Goal: Transaction & Acquisition: Purchase product/service

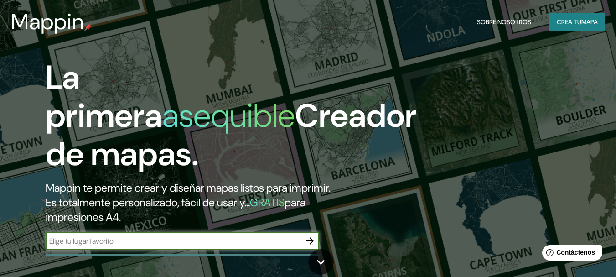
click at [203, 233] on div "​" at bounding box center [183, 241] width 274 height 18
paste input "19.022861807763057, -98.23254836432868"
drag, startPoint x: 294, startPoint y: 239, endPoint x: 39, endPoint y: 246, distance: 255.1
click at [39, 246] on div "La primera asequible Creador de mapas. Mappin te permite crear y diseñar mapas …" at bounding box center [200, 158] width 370 height 201
type input "PUEBLA"
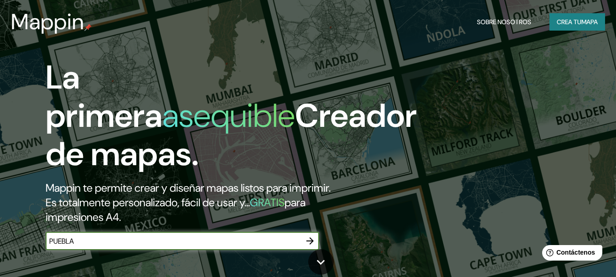
click at [313, 241] on icon "button" at bounding box center [310, 240] width 11 height 11
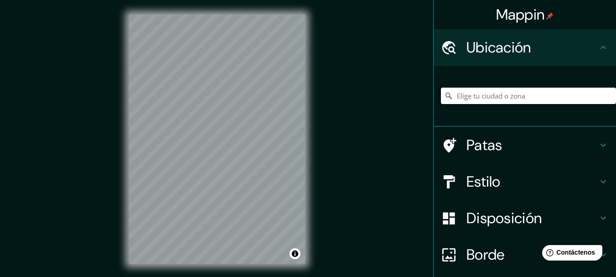
click at [463, 94] on input "Elige tu ciudad o zona" at bounding box center [528, 96] width 175 height 16
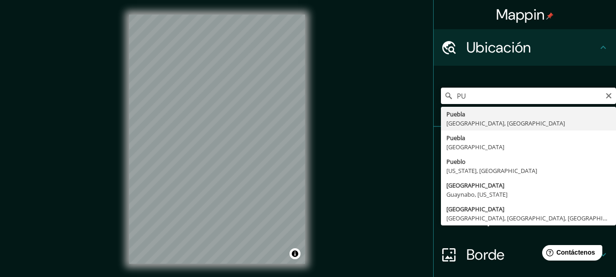
type input "P"
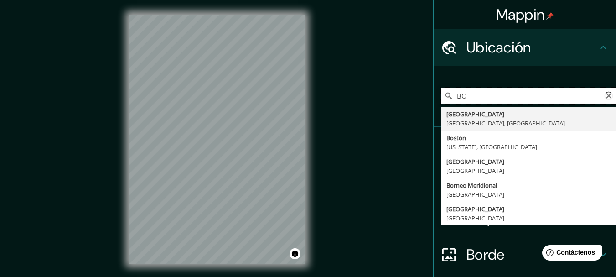
type input "B"
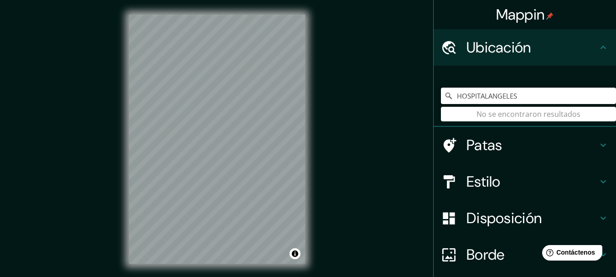
click at [483, 99] on input "HOSPITALANGELES" at bounding box center [528, 96] width 175 height 16
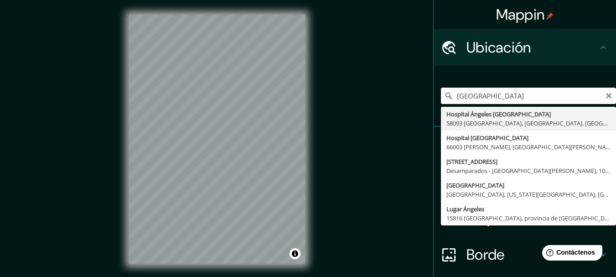
click at [522, 96] on input "[GEOGRAPHIC_DATA]" at bounding box center [528, 96] width 175 height 16
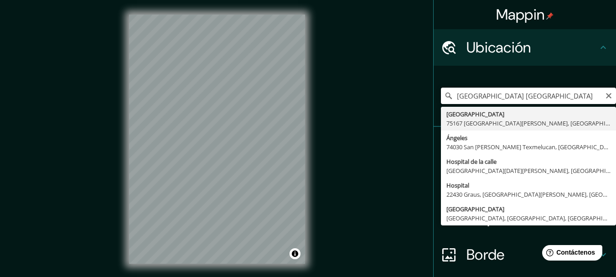
drag, startPoint x: 549, startPoint y: 94, endPoint x: 516, endPoint y: 99, distance: 33.7
click at [516, 99] on input "[GEOGRAPHIC_DATA] [GEOGRAPHIC_DATA]" at bounding box center [528, 96] width 175 height 16
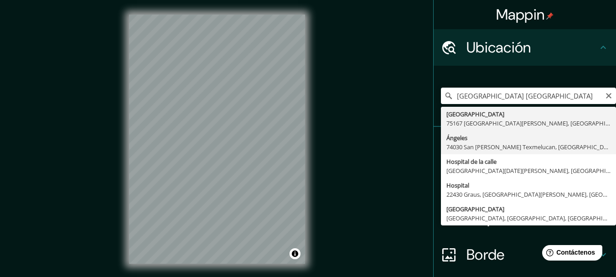
type input "[GEOGRAPHIC_DATA], [GEOGRAPHIC_DATA][PERSON_NAME], [GEOGRAPHIC_DATA], [GEOGRAPH…"
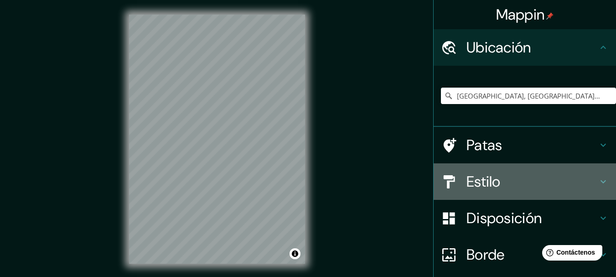
click at [510, 185] on h4 "Estilo" at bounding box center [532, 181] width 131 height 18
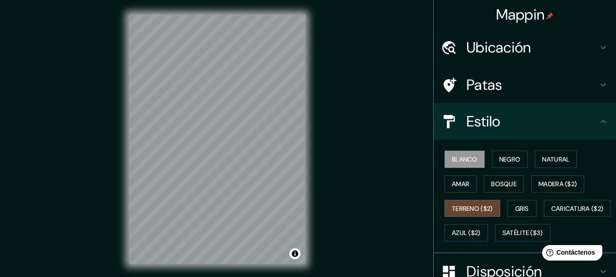
click at [474, 210] on font "Terreno ($2)" at bounding box center [472, 208] width 41 height 8
click at [542, 156] on font "Natural" at bounding box center [555, 159] width 27 height 8
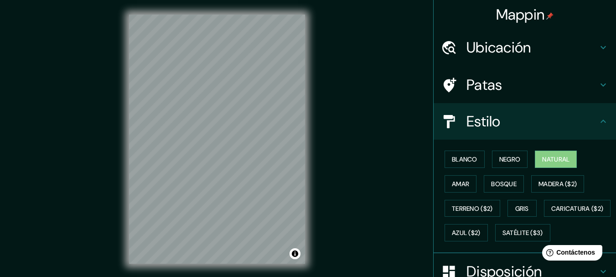
click at [314, 168] on div "© Mapbox © OpenStreetMap Improve this map" at bounding box center [216, 139] width 205 height 278
click at [493, 53] on font "Ubicación" at bounding box center [499, 47] width 65 height 19
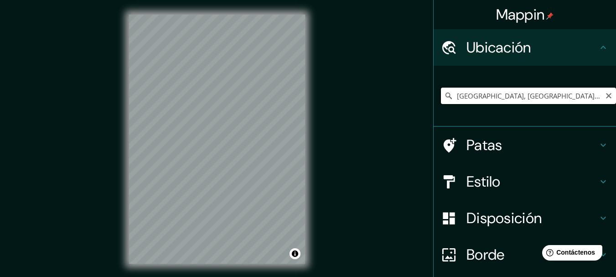
click at [488, 94] on input "[GEOGRAPHIC_DATA], [GEOGRAPHIC_DATA][PERSON_NAME], [GEOGRAPHIC_DATA], [GEOGRAPH…" at bounding box center [528, 96] width 175 height 16
click at [606, 96] on icon "Claro" at bounding box center [608, 95] width 5 height 5
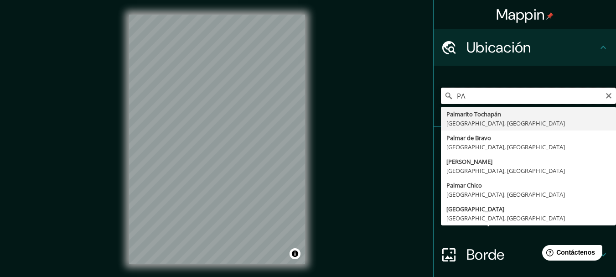
type input "P"
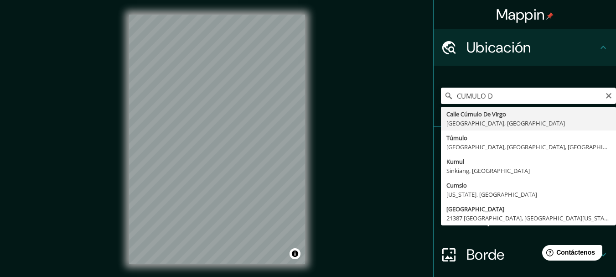
type input "[GEOGRAPHIC_DATA], [GEOGRAPHIC_DATA]"
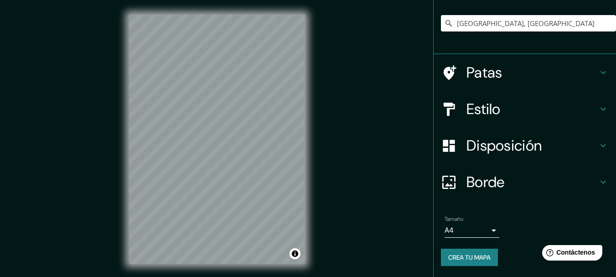
click at [520, 148] on font "Disposición" at bounding box center [504, 145] width 75 height 19
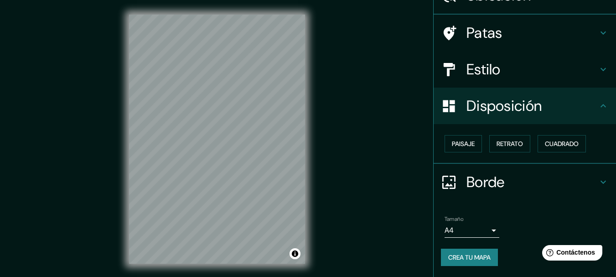
scroll to position [52, 0]
click at [545, 147] on font "Cuadrado" at bounding box center [562, 144] width 34 height 8
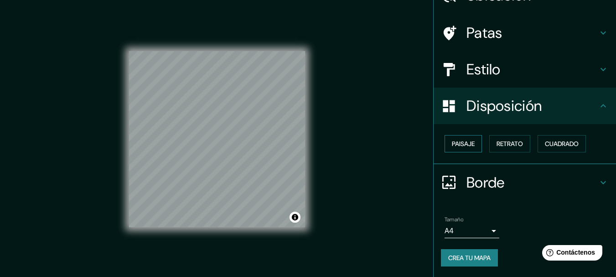
click at [464, 141] on font "Paisaje" at bounding box center [463, 144] width 23 height 8
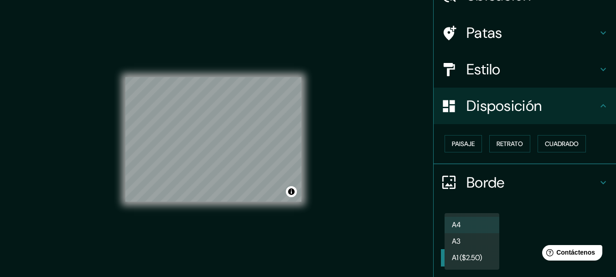
click at [480, 231] on body "Mappin Ubicación [STREET_ADDRESS] [GEOGRAPHIC_DATA] Estilo Disposición Paisaje …" at bounding box center [308, 138] width 616 height 277
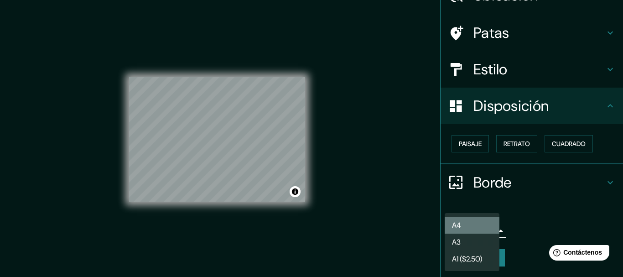
click at [475, 225] on li "A4" at bounding box center [472, 225] width 55 height 17
click at [480, 229] on body "Mappin Ubicación [STREET_ADDRESS] [GEOGRAPHIC_DATA] Estilo Disposición Paisaje …" at bounding box center [311, 138] width 623 height 277
click at [468, 245] on li "A3" at bounding box center [472, 242] width 55 height 17
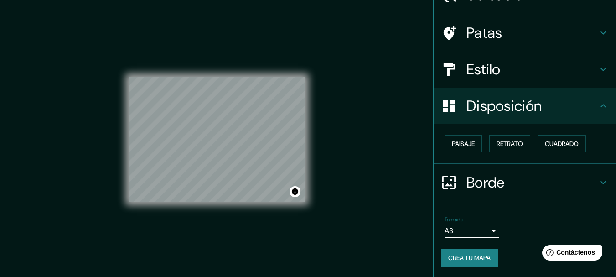
click at [473, 232] on body "Mappin Ubicación [STREET_ADDRESS] [GEOGRAPHIC_DATA] Estilo Disposición Paisaje …" at bounding box center [308, 138] width 616 height 277
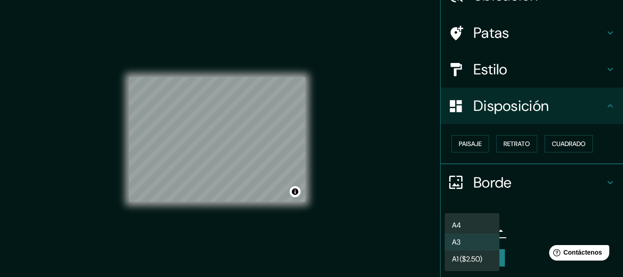
click at [474, 224] on li "A4" at bounding box center [472, 225] width 55 height 17
type input "single"
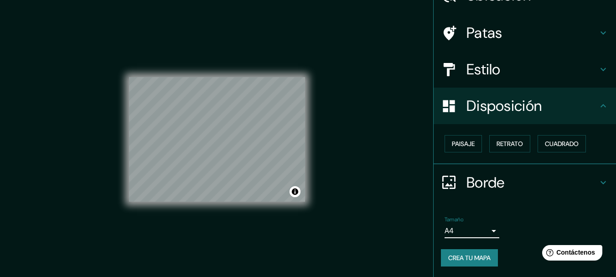
click at [502, 187] on h4 "Borde" at bounding box center [532, 182] width 131 height 18
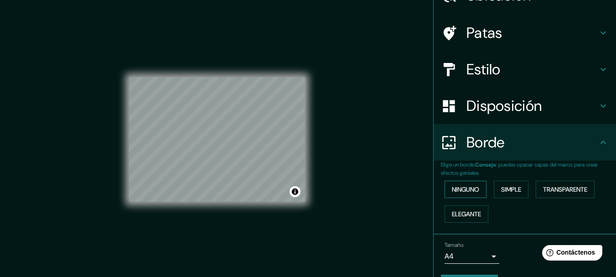
click at [466, 185] on font "Ninguno" at bounding box center [465, 189] width 27 height 12
click at [480, 215] on button "Elegante" at bounding box center [467, 213] width 44 height 17
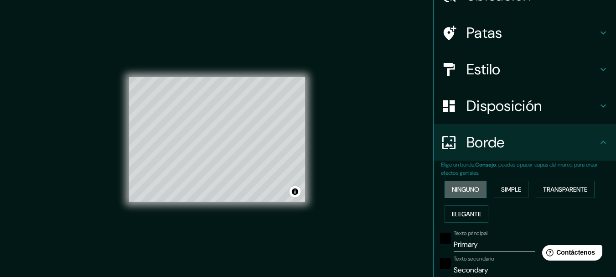
click at [469, 185] on font "Ninguno" at bounding box center [465, 189] width 27 height 8
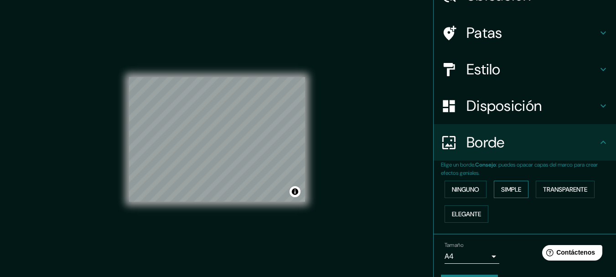
click at [517, 188] on font "Simple" at bounding box center [511, 189] width 20 height 8
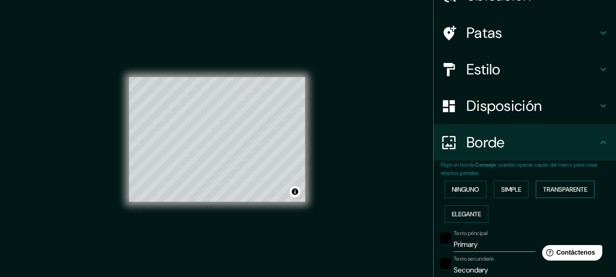
click at [550, 190] on font "Transparente" at bounding box center [565, 189] width 44 height 8
click at [459, 189] on font "Ninguno" at bounding box center [465, 189] width 27 height 8
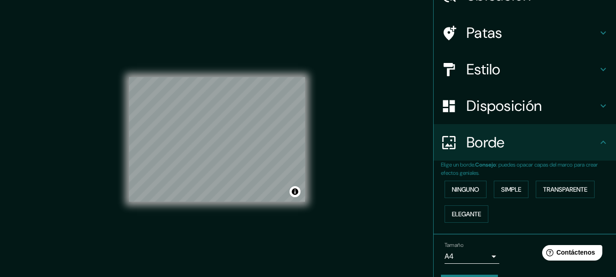
click at [488, 146] on font "Borde" at bounding box center [486, 142] width 38 height 19
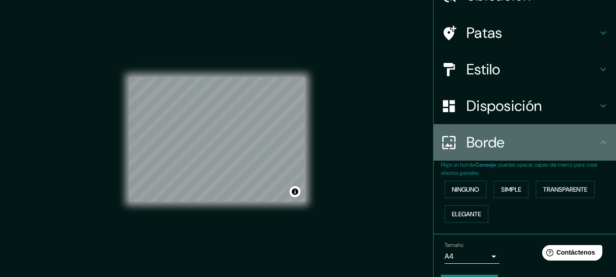
click at [598, 137] on icon at bounding box center [603, 142] width 11 height 11
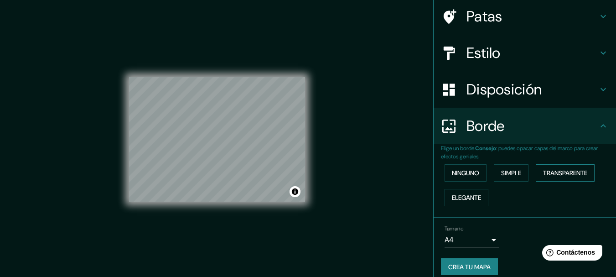
scroll to position [78, 0]
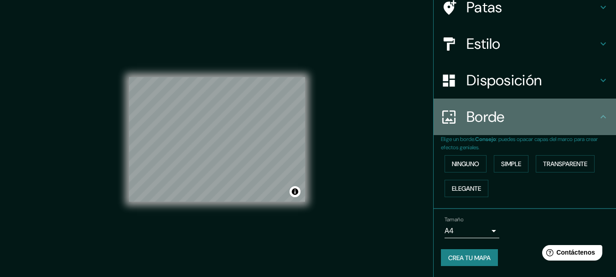
click at [598, 117] on icon at bounding box center [603, 116] width 11 height 11
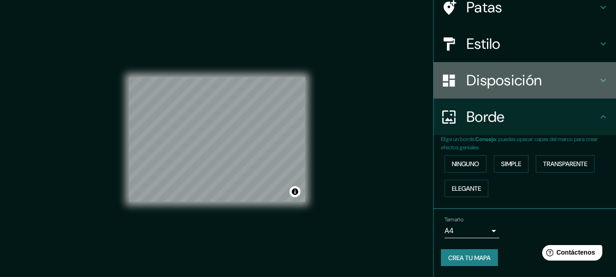
click at [570, 88] on h4 "Disposición" at bounding box center [532, 80] width 131 height 18
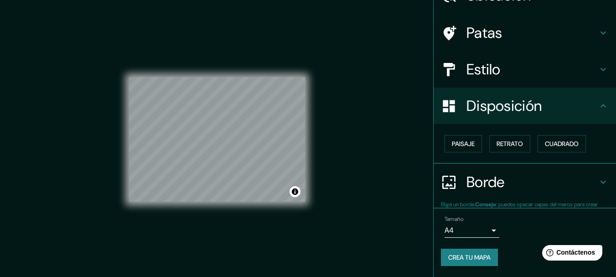
scroll to position [52, 0]
click at [509, 62] on h4 "Estilo" at bounding box center [532, 69] width 131 height 18
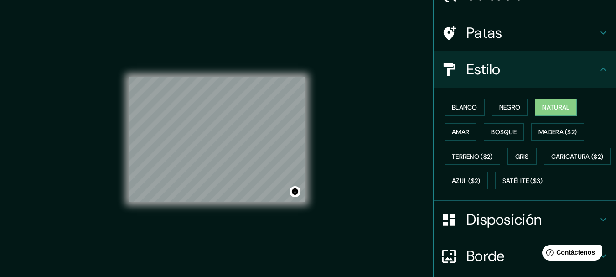
click at [508, 71] on h4 "Estilo" at bounding box center [532, 69] width 131 height 18
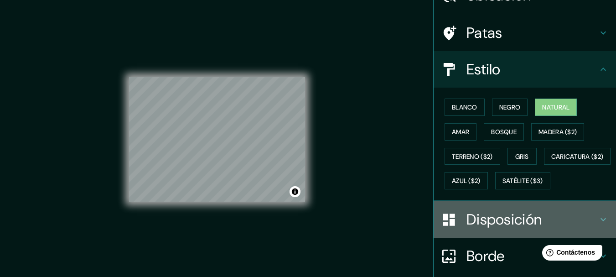
click at [510, 229] on font "Disposición" at bounding box center [504, 219] width 75 height 19
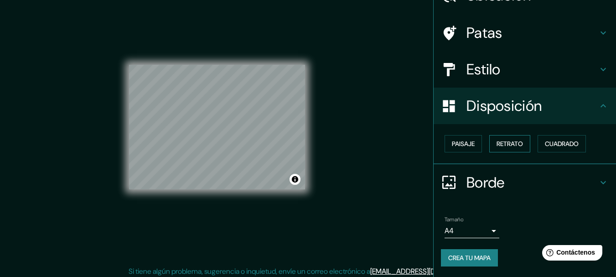
scroll to position [16, 0]
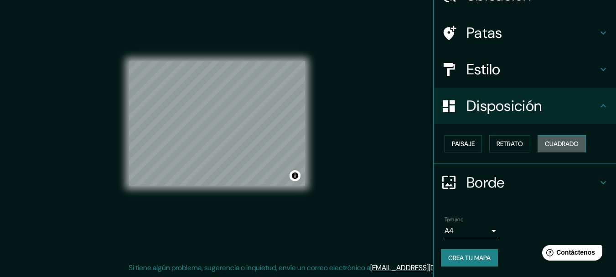
click at [558, 135] on button "Cuadrado" at bounding box center [562, 143] width 48 height 17
